Goal: Complete application form: Complete application form

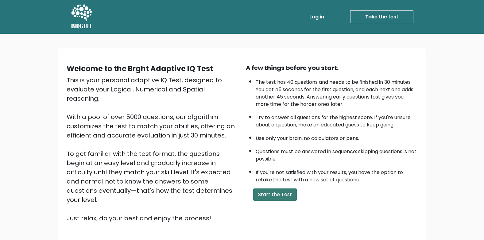
click at [277, 193] on button "Start the Test" at bounding box center [275, 194] width 44 height 12
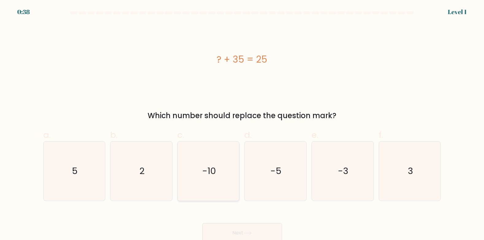
click at [207, 172] on text "-10" at bounding box center [209, 171] width 14 height 12
click at [242, 124] on input "c. -10" at bounding box center [242, 122] width 0 height 4
radio input "true"
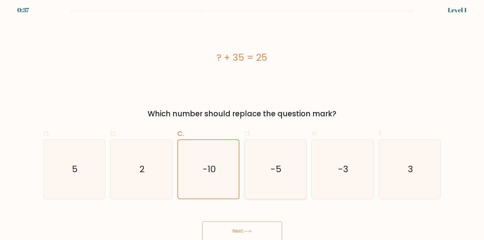
scroll to position [3, 0]
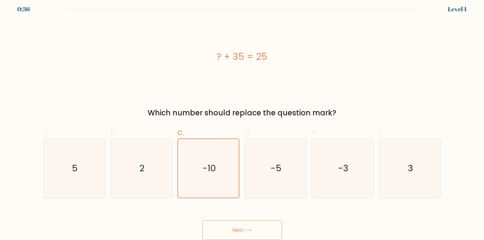
click at [252, 231] on icon at bounding box center [247, 230] width 8 height 3
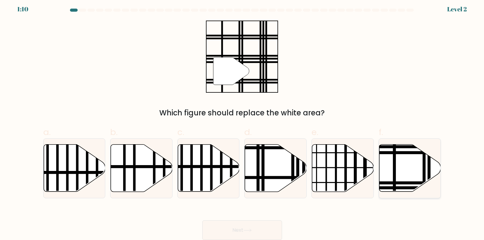
click at [413, 177] on icon at bounding box center [410, 168] width 62 height 47
click at [243, 121] on input "f." at bounding box center [242, 119] width 0 height 4
radio input "true"
click at [242, 227] on button "Next" at bounding box center [242, 230] width 80 height 20
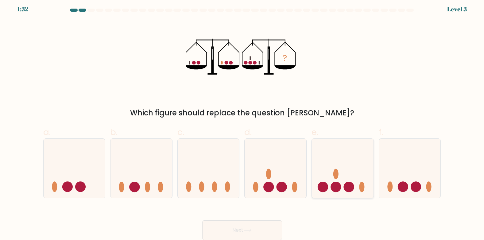
click at [332, 163] on icon at bounding box center [343, 168] width 62 height 51
click at [243, 121] on input "e." at bounding box center [242, 119] width 0 height 4
radio input "true"
click at [235, 231] on button "Next" at bounding box center [242, 230] width 80 height 20
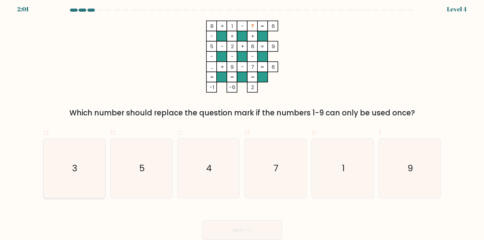
click at [85, 166] on icon "3" at bounding box center [74, 168] width 59 height 59
click at [242, 121] on input "a. 3" at bounding box center [242, 119] width 0 height 4
radio input "true"
click at [240, 231] on button "Next" at bounding box center [242, 230] width 80 height 20
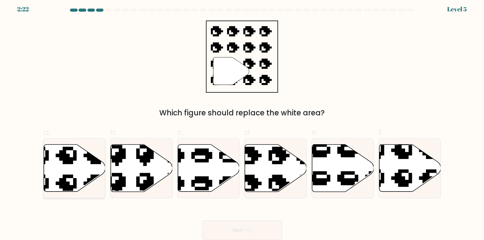
click at [75, 161] on icon at bounding box center [75, 168] width 62 height 47
click at [242, 121] on input "a." at bounding box center [242, 119] width 0 height 4
radio input "true"
click at [248, 227] on button "Next" at bounding box center [242, 230] width 80 height 20
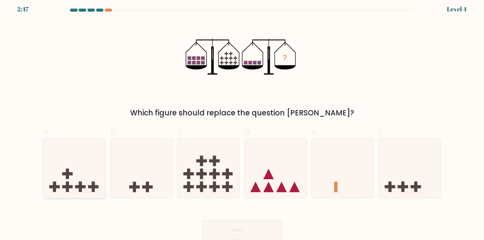
click at [66, 187] on rect at bounding box center [67, 186] width 10 height 3
click at [242, 121] on input "a." at bounding box center [242, 119] width 0 height 4
radio input "true"
click at [240, 235] on button "Next" at bounding box center [242, 230] width 80 height 20
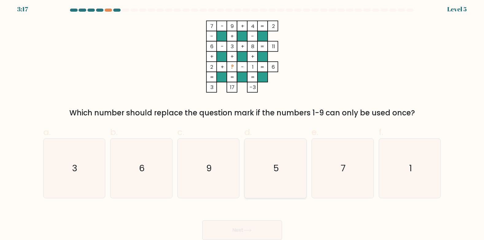
click at [275, 165] on text "5" at bounding box center [276, 168] width 6 height 12
click at [243, 121] on input "d. 5" at bounding box center [242, 119] width 0 height 4
radio input "true"
click at [252, 234] on button "Next" at bounding box center [242, 230] width 80 height 20
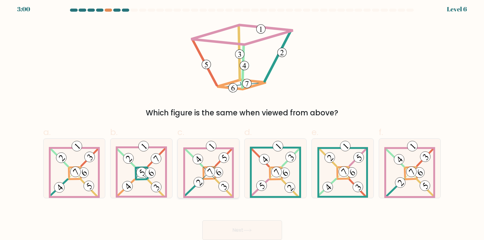
click at [215, 164] on icon at bounding box center [208, 168] width 51 height 59
click at [242, 121] on input "c." at bounding box center [242, 119] width 0 height 4
radio input "true"
click at [235, 229] on button "Next" at bounding box center [242, 230] width 80 height 20
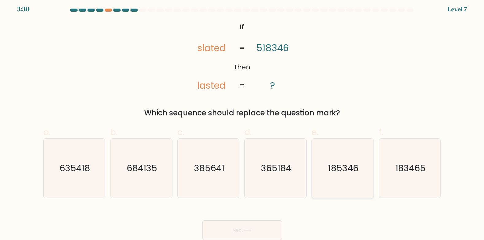
click at [344, 171] on text "185346" at bounding box center [343, 168] width 30 height 12
click at [243, 121] on input "e. 185346" at bounding box center [242, 119] width 0 height 4
radio input "true"
click at [255, 233] on button "Next" at bounding box center [242, 230] width 80 height 20
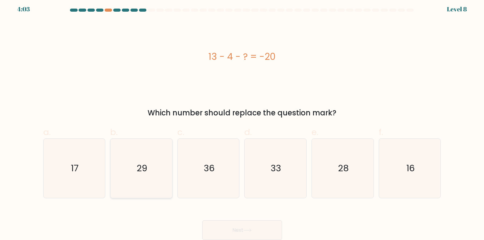
click at [142, 172] on text "29" at bounding box center [142, 168] width 11 height 12
click at [242, 121] on input "b. 29" at bounding box center [242, 119] width 0 height 4
radio input "true"
click at [239, 231] on button "Next" at bounding box center [242, 230] width 80 height 20
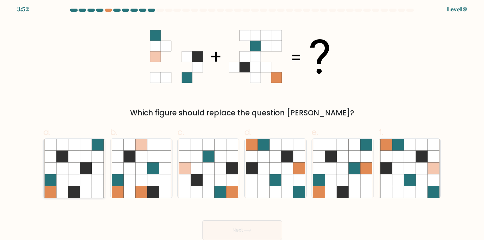
click at [77, 161] on icon at bounding box center [74, 157] width 12 height 12
click at [242, 121] on input "a." at bounding box center [242, 119] width 0 height 4
radio input "true"
click at [261, 234] on button "Next" at bounding box center [242, 230] width 80 height 20
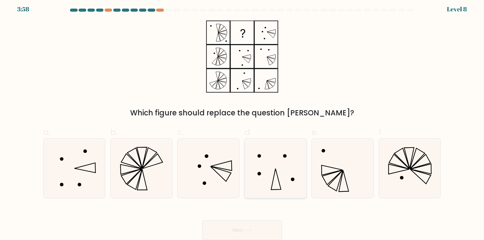
click at [283, 165] on icon at bounding box center [275, 168] width 59 height 59
click at [243, 121] on input "d." at bounding box center [242, 119] width 0 height 4
radio input "true"
click at [261, 229] on button "Next" at bounding box center [242, 230] width 80 height 20
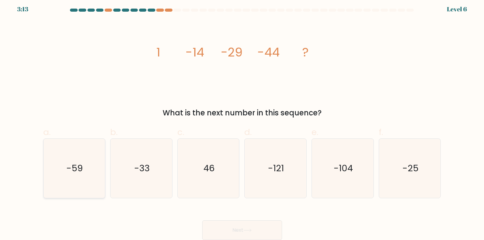
click at [67, 161] on icon "-59" at bounding box center [74, 168] width 59 height 59
click at [242, 121] on input "a. -59" at bounding box center [242, 119] width 0 height 4
radio input "true"
click at [243, 234] on button "Next" at bounding box center [242, 230] width 80 height 20
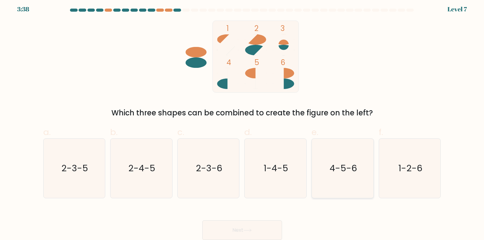
click at [332, 180] on icon "4-5-6" at bounding box center [342, 168] width 59 height 59
click at [243, 121] on input "e. 4-5-6" at bounding box center [242, 119] width 0 height 4
radio input "true"
click at [254, 230] on button "Next" at bounding box center [242, 230] width 80 height 20
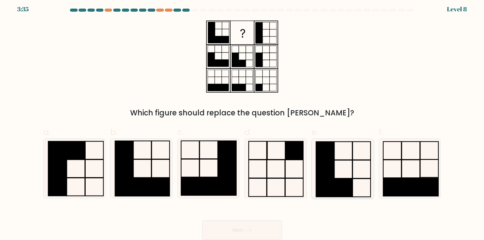
click at [327, 176] on rect at bounding box center [325, 169] width 18 height 18
click at [243, 121] on input "e." at bounding box center [242, 119] width 0 height 4
radio input "true"
click at [257, 236] on button "Next" at bounding box center [242, 230] width 80 height 20
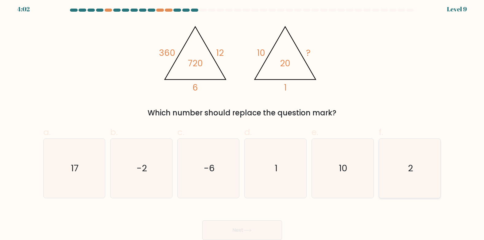
click at [409, 164] on text "2" at bounding box center [410, 168] width 5 height 12
click at [243, 121] on input "f. 2" at bounding box center [242, 119] width 0 height 4
radio input "true"
click at [250, 234] on button "Next" at bounding box center [242, 230] width 80 height 20
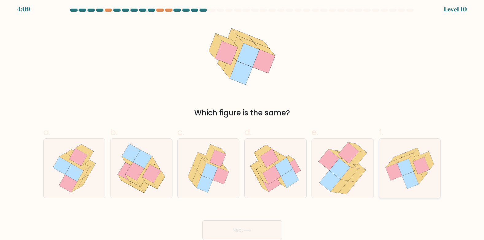
click at [407, 164] on icon at bounding box center [405, 167] width 17 height 17
click at [243, 121] on input "f." at bounding box center [242, 119] width 0 height 4
radio input "true"
click at [240, 232] on button "Next" at bounding box center [242, 230] width 80 height 20
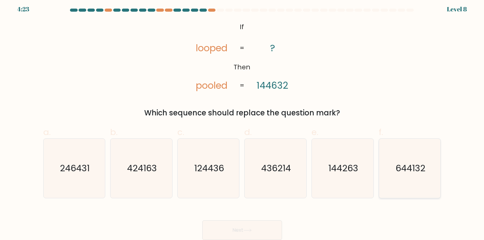
click at [408, 178] on icon "644132" at bounding box center [409, 168] width 59 height 59
click at [243, 121] on input "f. 644132" at bounding box center [242, 119] width 0 height 4
radio input "true"
click at [230, 234] on button "Next" at bounding box center [242, 230] width 80 height 20
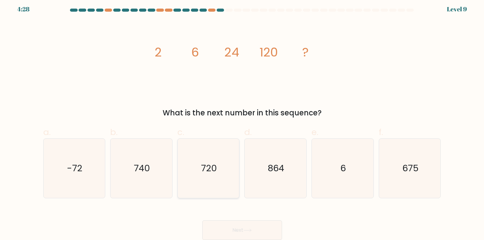
click at [206, 164] on text "720" at bounding box center [209, 168] width 16 height 12
click at [242, 121] on input "c. 720" at bounding box center [242, 119] width 0 height 4
radio input "true"
click at [240, 231] on button "Next" at bounding box center [242, 230] width 80 height 20
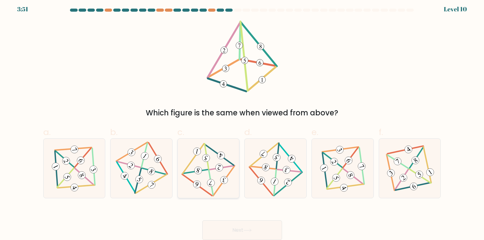
click at [207, 177] on icon at bounding box center [208, 168] width 49 height 47
click at [242, 121] on input "c." at bounding box center [242, 119] width 0 height 4
radio input "true"
click at [239, 231] on button "Next" at bounding box center [242, 230] width 80 height 20
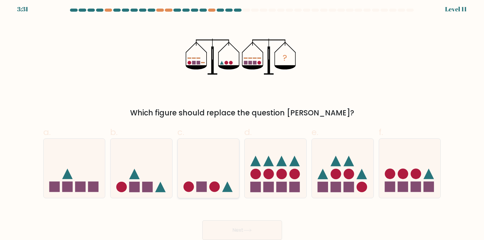
click at [198, 185] on rect at bounding box center [201, 187] width 10 height 10
click at [242, 121] on input "c." at bounding box center [242, 119] width 0 height 4
radio input "true"
click at [251, 231] on icon at bounding box center [247, 230] width 8 height 3
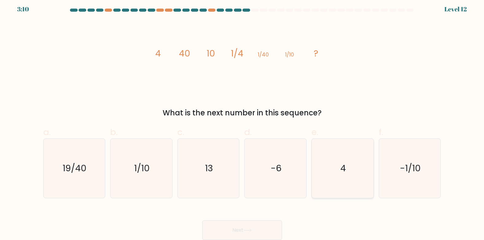
click at [337, 172] on icon "4" at bounding box center [342, 168] width 59 height 59
click at [243, 121] on input "e. 4" at bounding box center [242, 119] width 0 height 4
radio input "true"
click at [242, 234] on button "Next" at bounding box center [242, 230] width 80 height 20
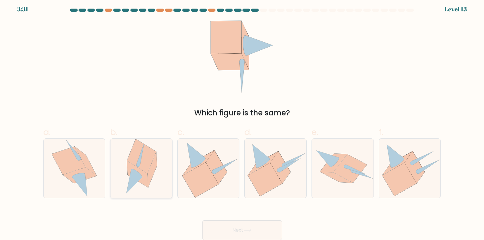
click at [143, 178] on icon at bounding box center [137, 174] width 21 height 27
click at [242, 121] on input "b." at bounding box center [242, 119] width 0 height 4
radio input "true"
click at [248, 234] on button "Next" at bounding box center [242, 230] width 80 height 20
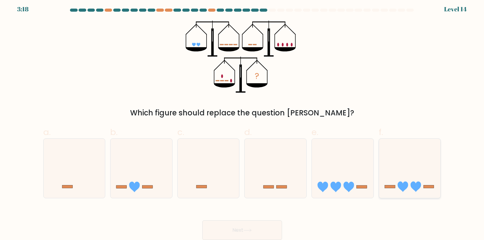
click at [429, 165] on icon at bounding box center [410, 168] width 62 height 51
click at [243, 121] on input "f." at bounding box center [242, 119] width 0 height 4
radio input "true"
click at [243, 231] on button "Next" at bounding box center [242, 230] width 80 height 20
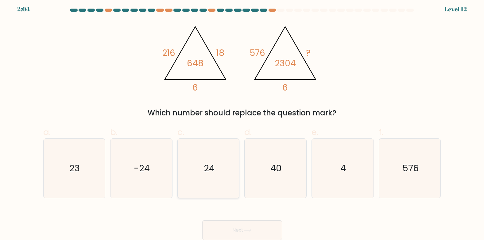
click at [202, 172] on icon "24" at bounding box center [208, 168] width 59 height 59
click at [242, 121] on input "c. 24" at bounding box center [242, 119] width 0 height 4
radio input "true"
click at [235, 227] on button "Next" at bounding box center [242, 230] width 80 height 20
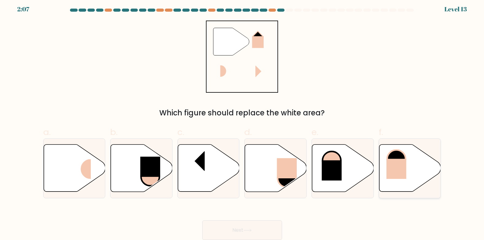
click at [407, 176] on icon at bounding box center [410, 168] width 62 height 47
click at [243, 121] on input "f." at bounding box center [242, 119] width 0 height 4
radio input "true"
click at [240, 234] on button "Next" at bounding box center [242, 230] width 80 height 20
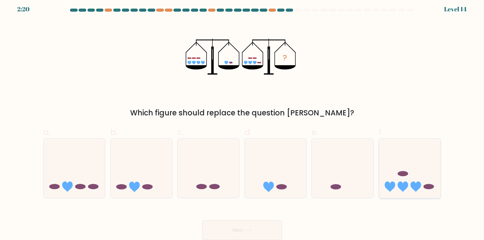
click at [414, 168] on icon at bounding box center [410, 168] width 62 height 51
click at [243, 121] on input "f." at bounding box center [242, 119] width 0 height 4
radio input "true"
click at [236, 227] on button "Next" at bounding box center [242, 230] width 80 height 20
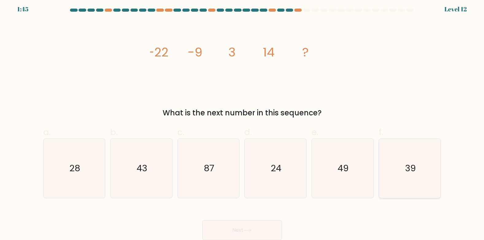
click at [400, 173] on icon "39" at bounding box center [409, 168] width 59 height 59
click at [243, 121] on input "f. 39" at bounding box center [242, 119] width 0 height 4
radio input "true"
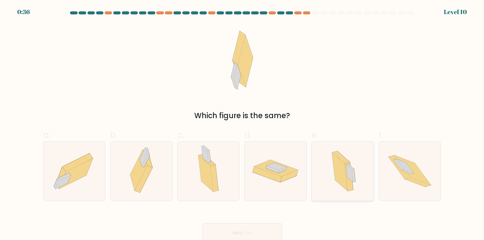
click at [349, 165] on icon at bounding box center [350, 167] width 8 height 6
click at [243, 124] on input "e." at bounding box center [242, 122] width 0 height 4
radio input "true"
click at [234, 234] on button "Next" at bounding box center [242, 233] width 80 height 20
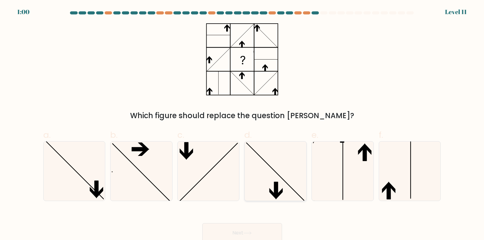
click at [273, 168] on icon at bounding box center [275, 171] width 59 height 59
click at [243, 124] on input "d." at bounding box center [242, 122] width 0 height 4
radio input "true"
click at [235, 233] on button "Next" at bounding box center [242, 233] width 80 height 20
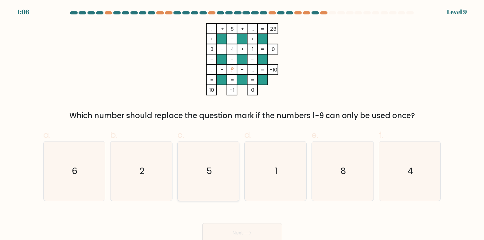
click at [227, 169] on icon "5" at bounding box center [208, 171] width 59 height 59
click at [242, 124] on input "c. 5" at bounding box center [242, 122] width 0 height 4
radio input "true"
click at [244, 237] on button "Next" at bounding box center [242, 233] width 80 height 20
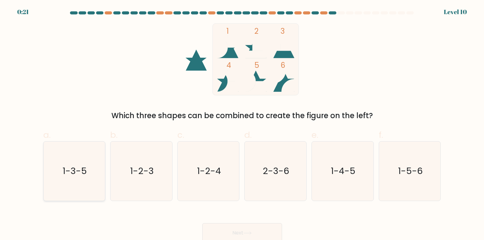
click at [68, 179] on icon "1-3-5" at bounding box center [74, 171] width 59 height 59
click at [242, 124] on input "a. 1-3-5" at bounding box center [242, 122] width 0 height 4
radio input "true"
click at [238, 236] on button "Next" at bounding box center [242, 233] width 80 height 20
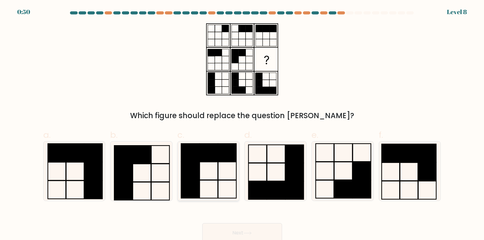
click at [223, 167] on icon at bounding box center [208, 171] width 59 height 59
click at [242, 124] on input "c." at bounding box center [242, 122] width 0 height 4
radio input "true"
click at [252, 238] on button "Next" at bounding box center [242, 233] width 80 height 20
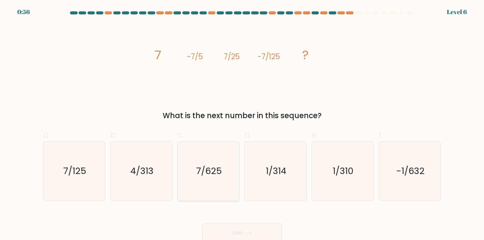
click at [210, 168] on text "7/625" at bounding box center [209, 171] width 26 height 12
click at [242, 124] on input "c. 7/625" at bounding box center [242, 122] width 0 height 4
radio input "true"
click at [240, 232] on button "Next" at bounding box center [242, 233] width 80 height 20
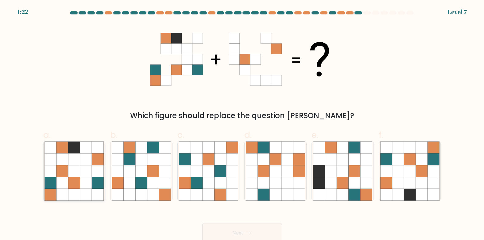
click at [72, 157] on icon at bounding box center [74, 159] width 12 height 12
click at [242, 124] on input "a." at bounding box center [242, 122] width 0 height 4
radio input "true"
click at [254, 233] on button "Next" at bounding box center [242, 233] width 80 height 20
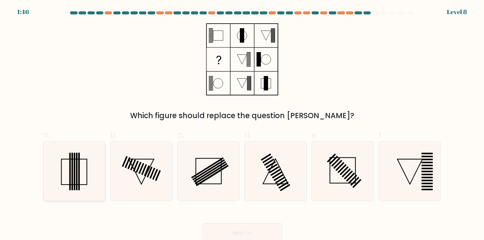
click at [80, 173] on icon at bounding box center [74, 171] width 59 height 59
click at [242, 124] on input "a." at bounding box center [242, 122] width 0 height 4
radio input "true"
click at [249, 233] on icon at bounding box center [247, 233] width 7 height 3
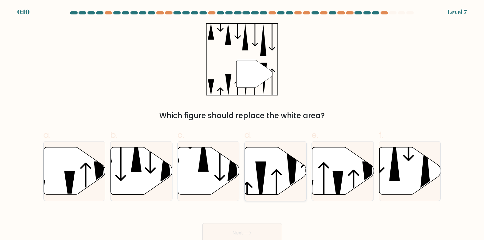
drag, startPoint x: 265, startPoint y: 180, endPoint x: 265, endPoint y: 191, distance: 10.7
click at [265, 180] on icon at bounding box center [276, 170] width 62 height 47
click at [243, 124] on input "d." at bounding box center [242, 122] width 0 height 4
radio input "true"
click at [252, 235] on icon at bounding box center [247, 232] width 8 height 3
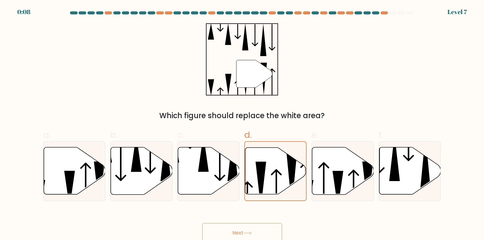
click at [252, 235] on icon at bounding box center [247, 232] width 8 height 3
click at [235, 231] on button "Next" at bounding box center [242, 233] width 80 height 20
click at [239, 232] on button "Next" at bounding box center [242, 233] width 80 height 20
click at [266, 184] on icon at bounding box center [275, 171] width 61 height 47
click at [243, 124] on input "d." at bounding box center [242, 122] width 0 height 4
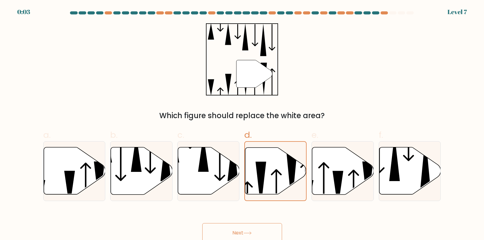
click at [243, 230] on button "Next" at bounding box center [242, 233] width 80 height 20
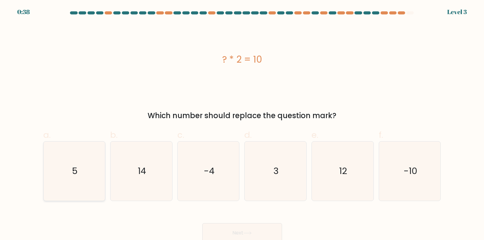
click at [80, 168] on icon "5" at bounding box center [74, 171] width 59 height 59
click at [242, 124] on input "a. 5" at bounding box center [242, 122] width 0 height 4
radio input "true"
click at [250, 233] on icon at bounding box center [247, 232] width 8 height 3
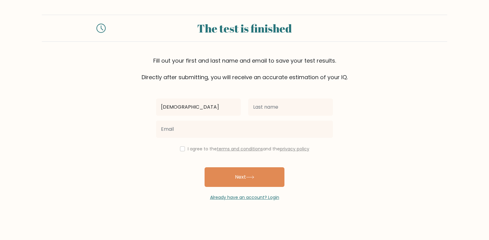
type input "[DEMOGRAPHIC_DATA]"
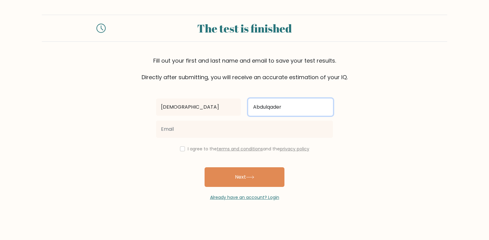
type input "Abdulqader"
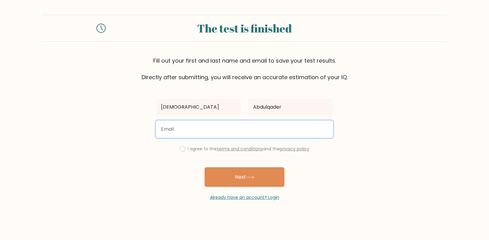
click at [169, 130] on input "email" at bounding box center [244, 129] width 177 height 17
paste input "[PERSON_NAME][EMAIL_ADDRESS][DOMAIN_NAME]"
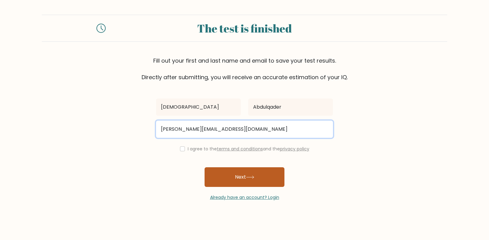
type input "[PERSON_NAME][EMAIL_ADDRESS][DOMAIN_NAME]"
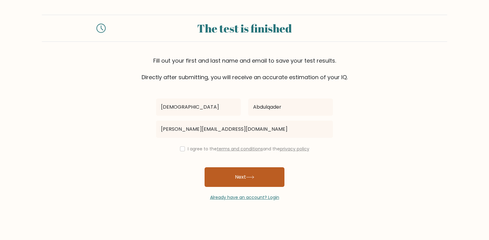
click at [251, 175] on button "Next" at bounding box center [244, 177] width 80 height 20
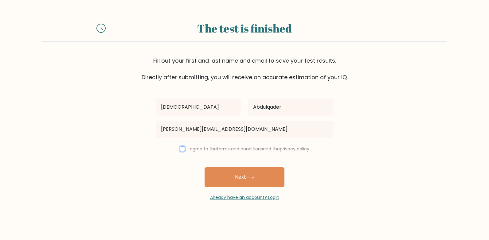
click at [180, 149] on input "checkbox" at bounding box center [182, 148] width 5 height 5
checkbox input "true"
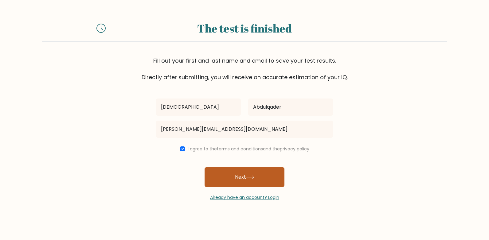
click at [249, 182] on button "Next" at bounding box center [244, 177] width 80 height 20
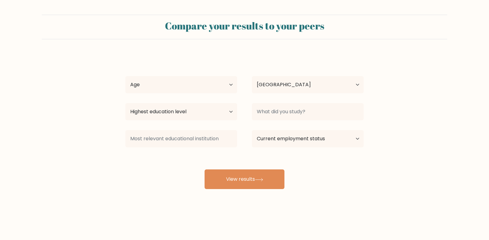
select select "EG"
click at [172, 80] on select "Age Under [DEMOGRAPHIC_DATA] [DEMOGRAPHIC_DATA] [DEMOGRAPHIC_DATA] [DEMOGRAPHIC…" at bounding box center [181, 84] width 112 height 17
select select "35_44"
click at [125, 76] on select "Age Under [DEMOGRAPHIC_DATA] [DEMOGRAPHIC_DATA] [DEMOGRAPHIC_DATA] [DEMOGRAPHIC…" at bounding box center [181, 84] width 112 height 17
click at [285, 86] on select "Country [GEOGRAPHIC_DATA] [GEOGRAPHIC_DATA] [GEOGRAPHIC_DATA] [US_STATE] [GEOGR…" at bounding box center [308, 84] width 112 height 17
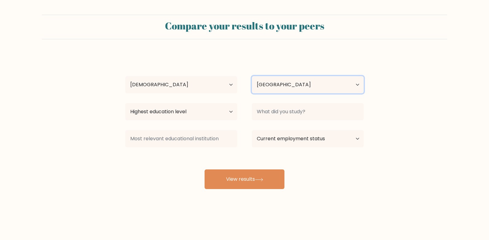
select select "SD"
click at [252, 76] on select "Country [GEOGRAPHIC_DATA] [GEOGRAPHIC_DATA] [GEOGRAPHIC_DATA] [US_STATE] [GEOGR…" at bounding box center [308, 84] width 112 height 17
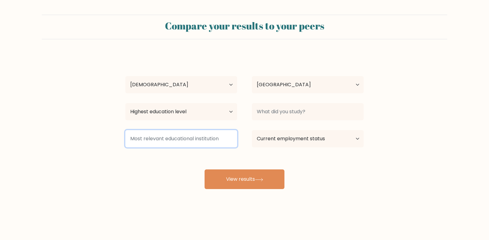
click at [182, 138] on input at bounding box center [181, 138] width 112 height 17
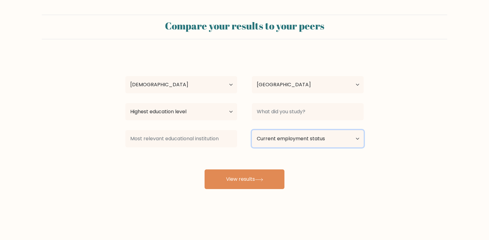
click at [320, 140] on select "Current employment status Employed Student Retired Other / prefer not to answer" at bounding box center [308, 138] width 112 height 17
select select "employed"
click at [252, 130] on select "Current employment status Employed Student Retired Other / prefer not to answer" at bounding box center [308, 138] width 112 height 17
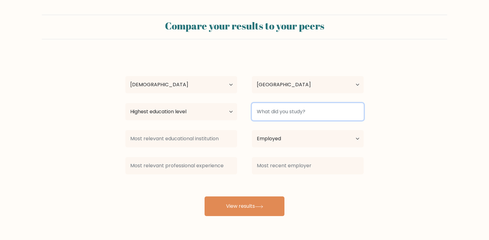
click at [310, 113] on input at bounding box center [308, 111] width 112 height 17
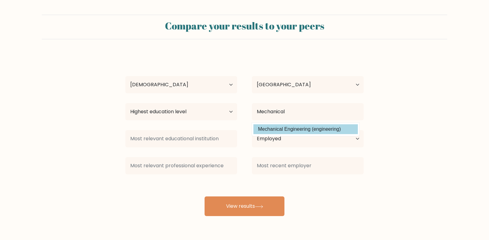
click at [316, 131] on option "Mechanical Engineering (engineering)" at bounding box center [305, 129] width 104 height 10
type input "Mechanical Engineering"
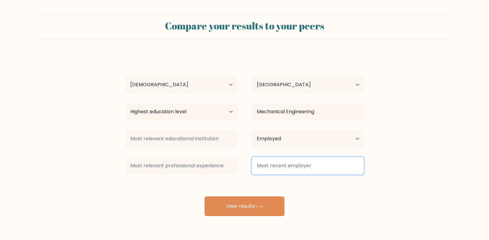
click at [290, 167] on input at bounding box center [308, 165] width 112 height 17
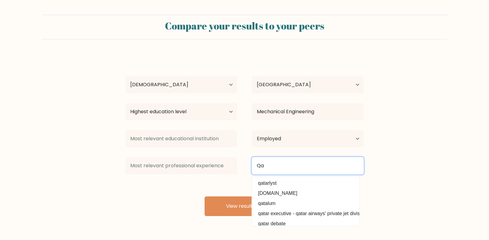
type input "Q"
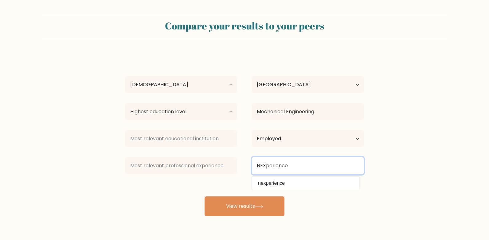
drag, startPoint x: 301, startPoint y: 165, endPoint x: 231, endPoint y: 163, distance: 69.4
click at [231, 163] on div "NEXperience nexperience" at bounding box center [244, 166] width 253 height 22
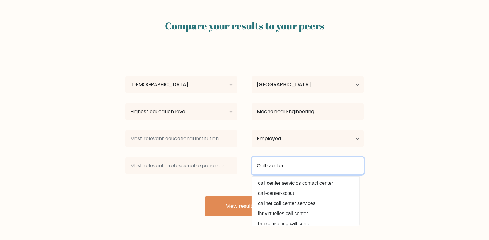
type input "Call center"
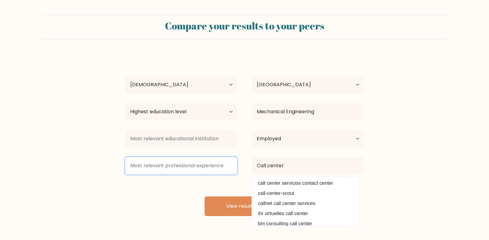
click at [173, 164] on input at bounding box center [181, 165] width 112 height 17
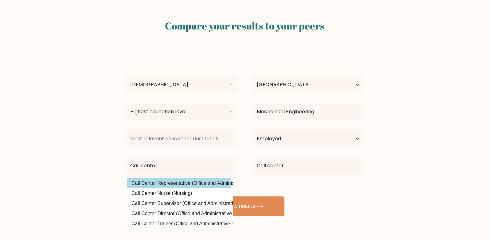
click at [168, 184] on option "Call Center Representative (Office and Administrative Support)" at bounding box center [179, 183] width 104 height 10
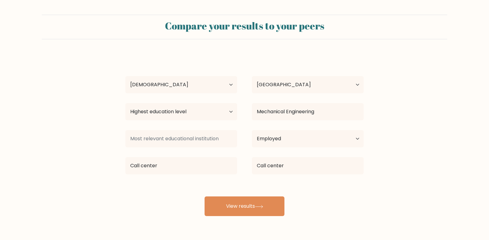
type input "Call Center Representative"
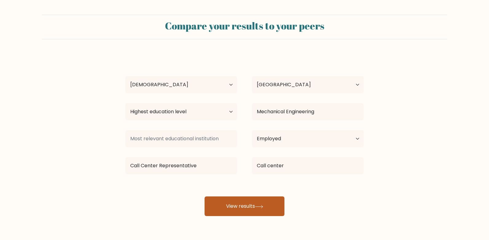
click at [240, 206] on button "View results" at bounding box center [244, 206] width 80 height 20
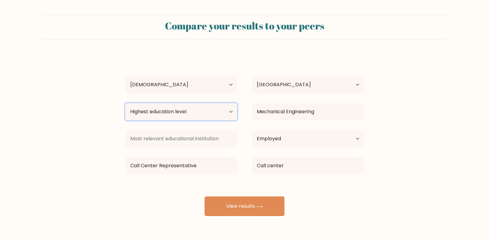
click at [181, 114] on select "Highest education level No schooling Primary Lower Secondary Upper Secondary Oc…" at bounding box center [181, 111] width 112 height 17
select select "bachelors_degree"
click at [125, 103] on select "Highest education level No schooling Primary Lower Secondary Upper Secondary Oc…" at bounding box center [181, 111] width 112 height 17
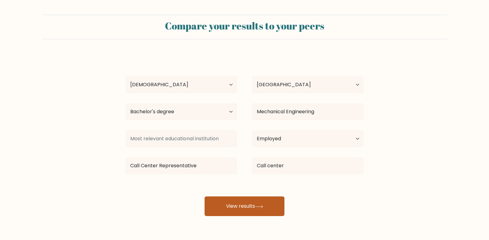
click at [233, 205] on button "View results" at bounding box center [244, 206] width 80 height 20
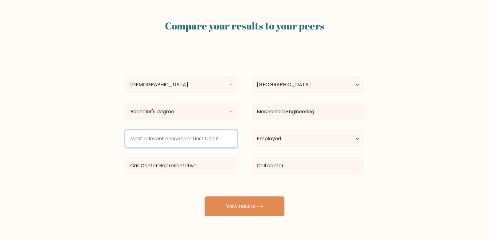
click at [153, 142] on input at bounding box center [181, 138] width 112 height 17
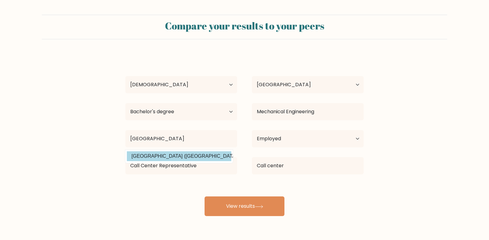
click at [163, 159] on option "[GEOGRAPHIC_DATA] ([GEOGRAPHIC_DATA])" at bounding box center [179, 156] width 104 height 10
type input "[GEOGRAPHIC_DATA]"
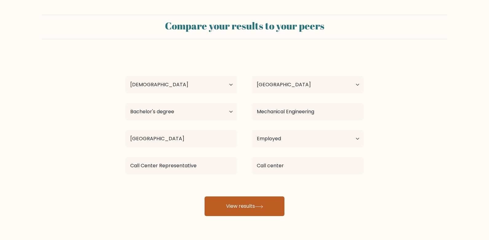
click at [252, 211] on button "View results" at bounding box center [244, 206] width 80 height 20
